Goal: Transaction & Acquisition: Book appointment/travel/reservation

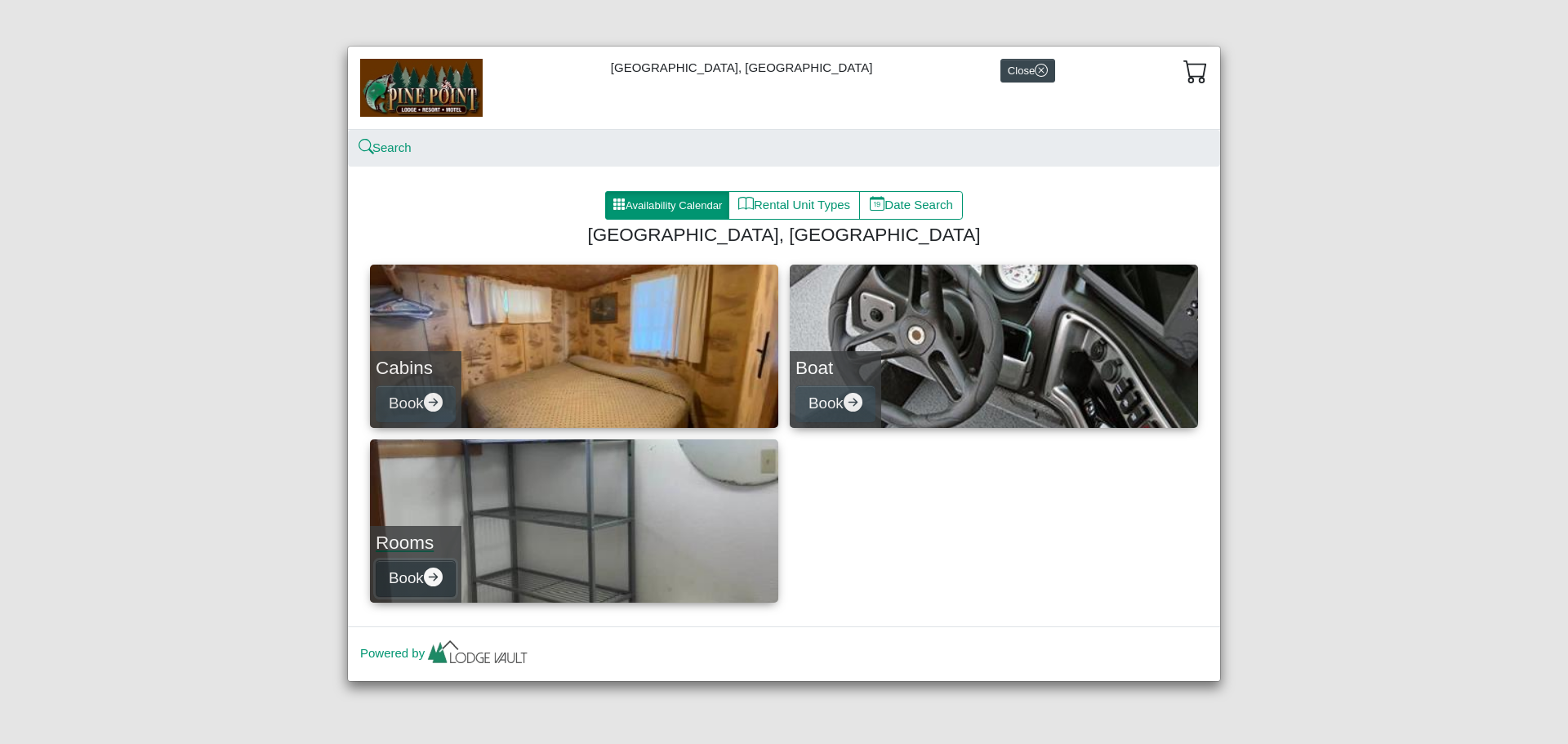
click at [439, 576] on icon "arrow right circle fill" at bounding box center [433, 577] width 19 height 19
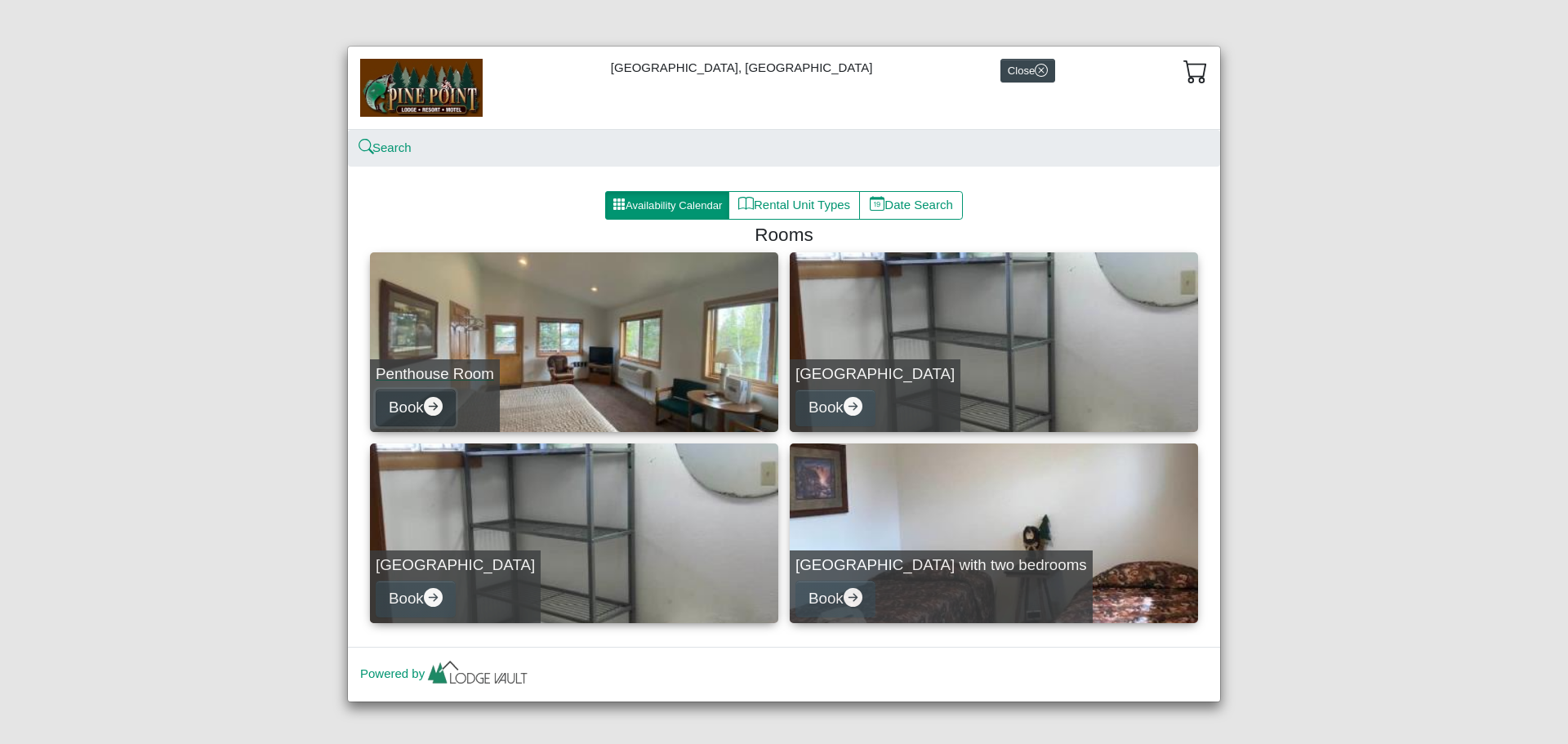
click at [435, 407] on icon "arrow right circle fill" at bounding box center [433, 406] width 19 height 19
select select "*"
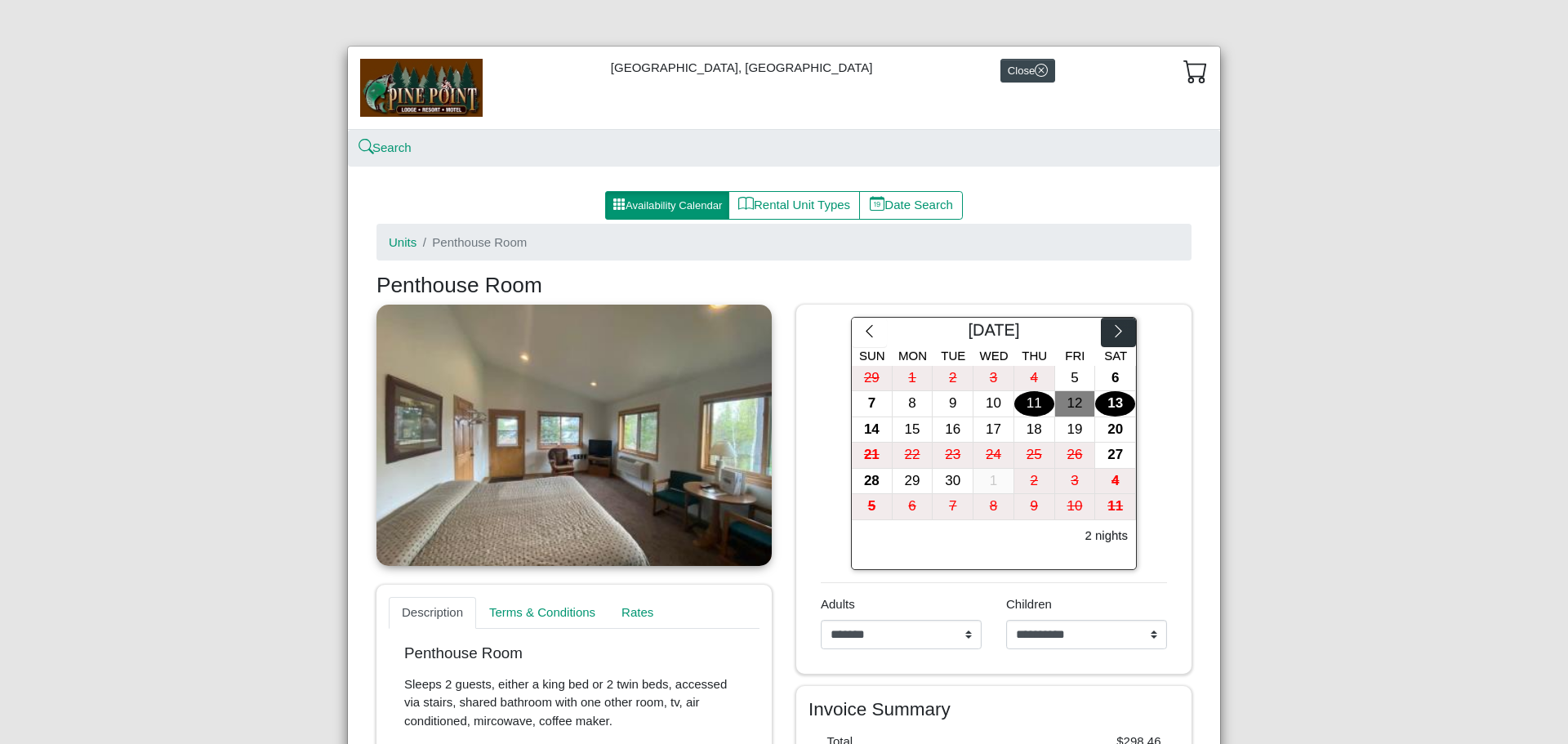
click at [1121, 328] on icon "chevron right" at bounding box center [1118, 331] width 15 height 15
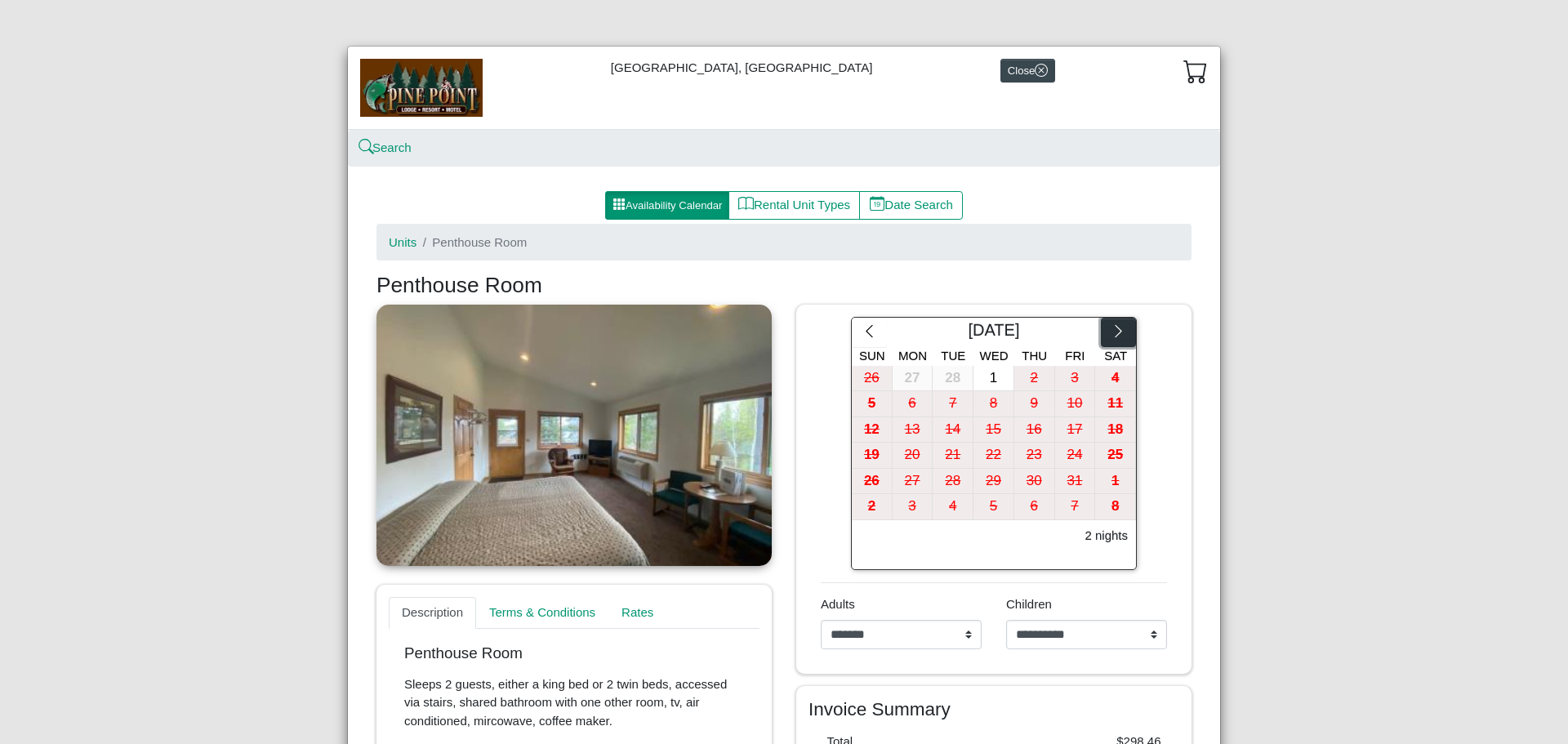
click at [1121, 328] on icon "chevron right" at bounding box center [1118, 331] width 15 height 15
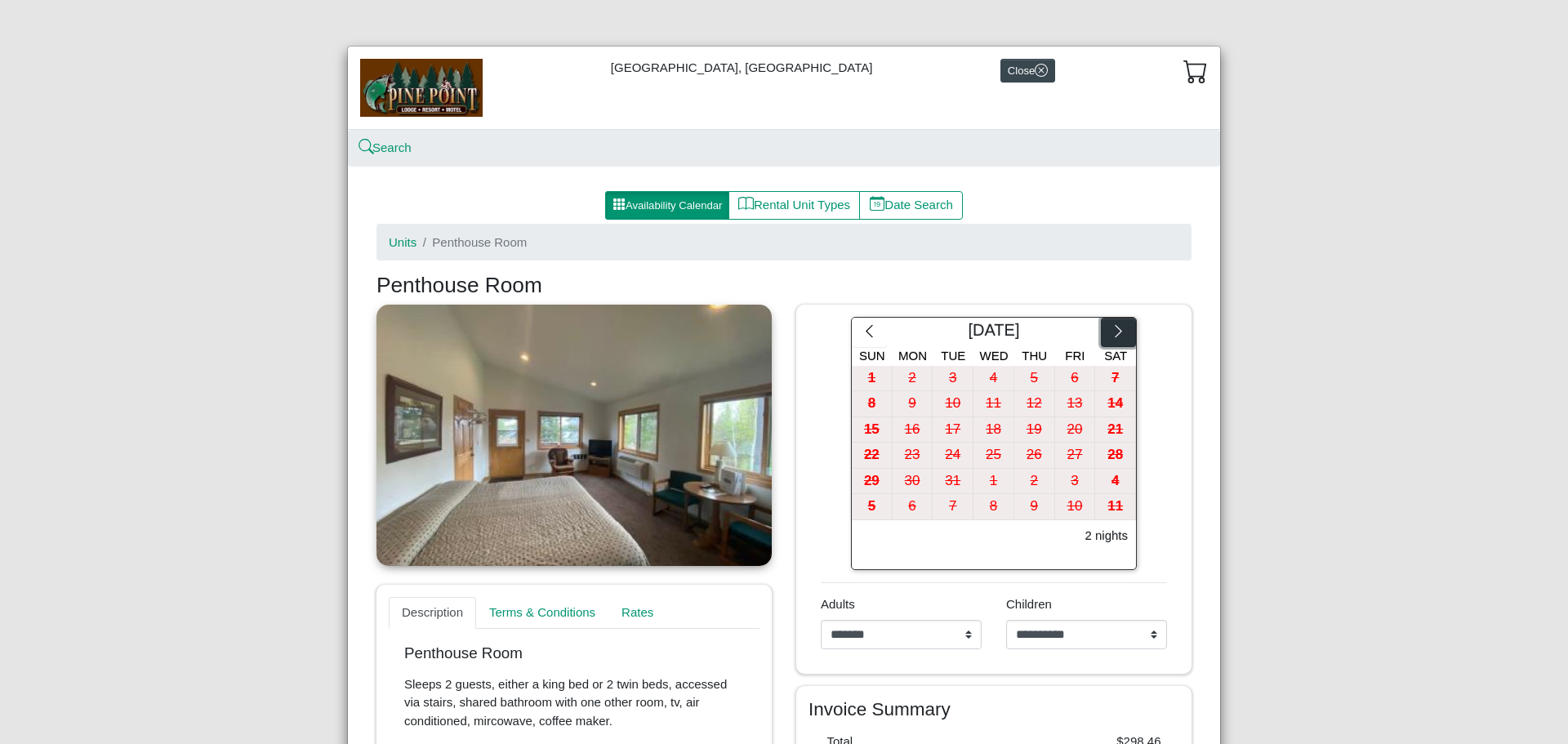
click at [1121, 328] on icon "chevron right" at bounding box center [1118, 331] width 15 height 15
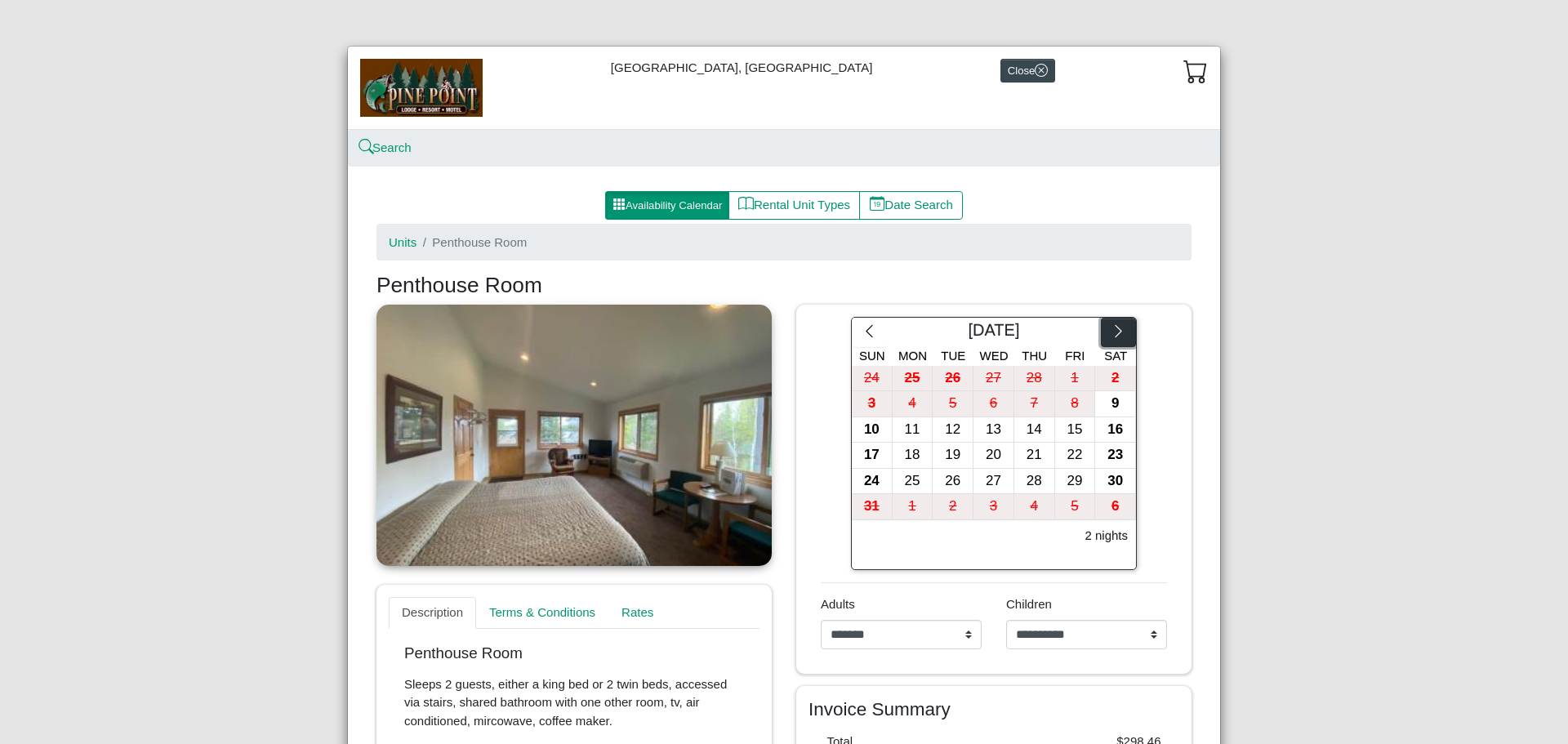
click at [1121, 328] on icon "chevron right" at bounding box center [1118, 331] width 15 height 15
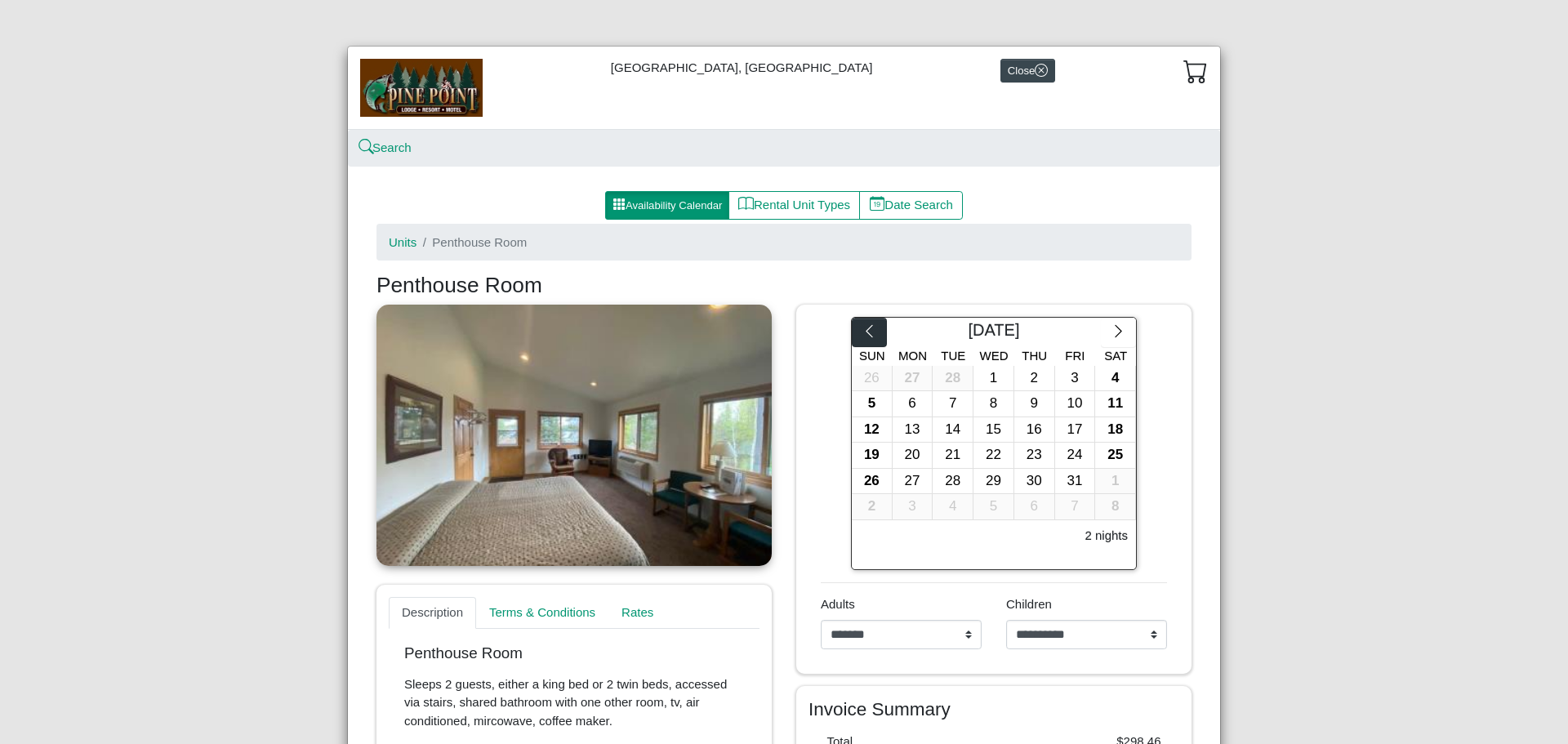
click at [869, 334] on icon "chevron left" at bounding box center [869, 331] width 15 height 15
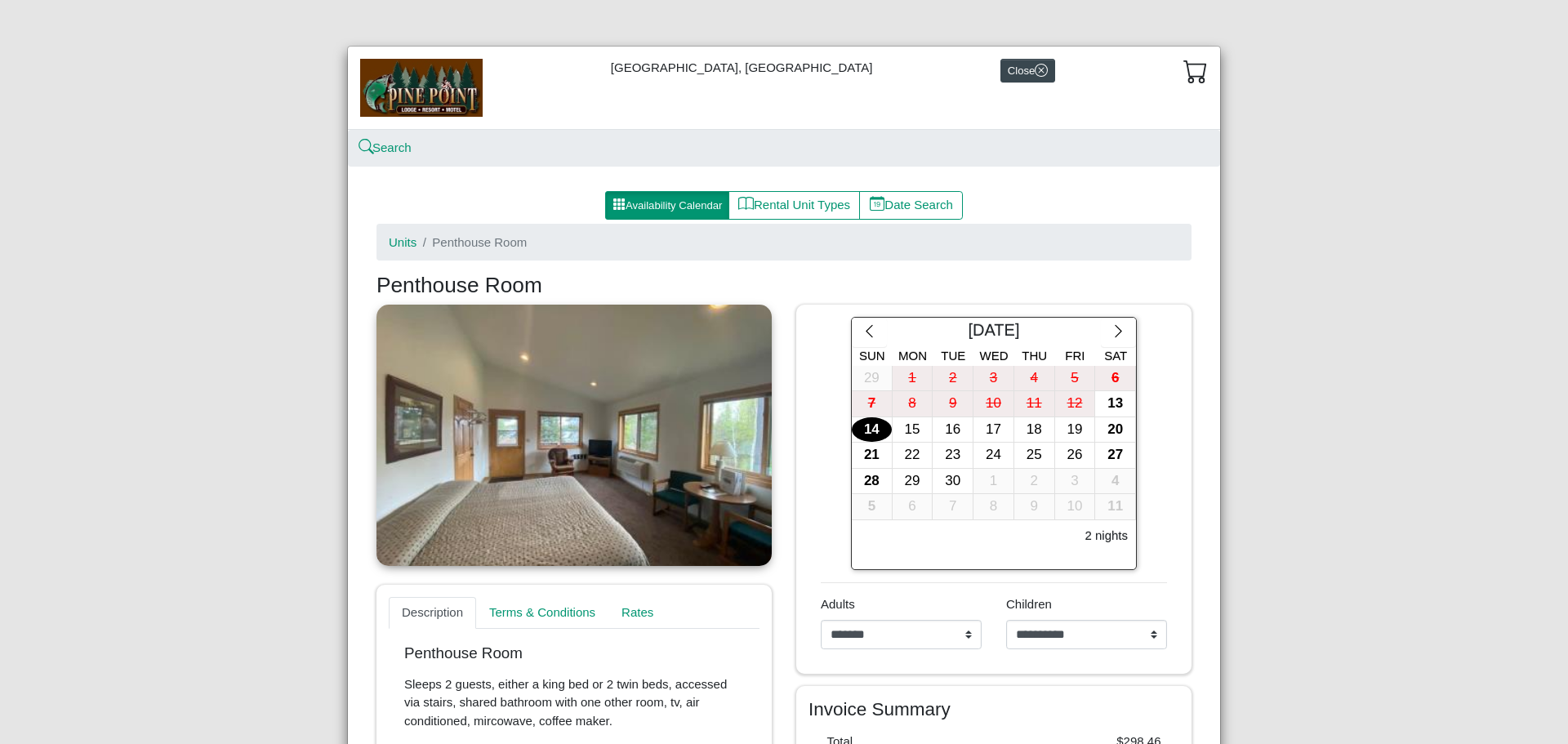
click at [864, 426] on div "14" at bounding box center [871, 430] width 40 height 26
click at [1111, 434] on div "20" at bounding box center [1115, 430] width 40 height 26
